Goal: Browse casually

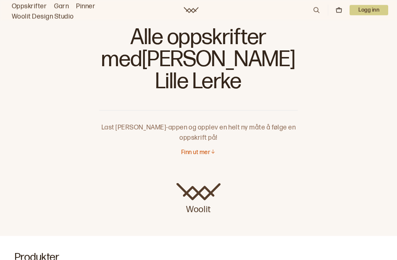
scroll to position [9, 0]
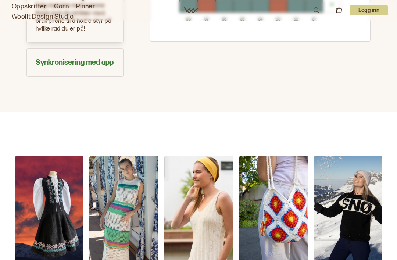
click at [25, 162] on img "Festdrakten" at bounding box center [52, 211] width 74 height 110
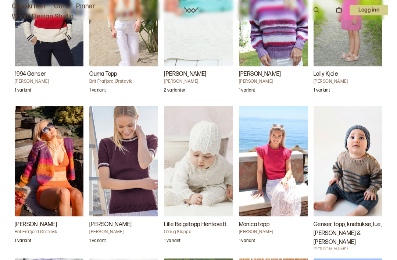
scroll to position [1132, 0]
click at [36, 149] on img "Jono Pants" at bounding box center [52, 161] width 74 height 110
